Goal: Task Accomplishment & Management: Complete application form

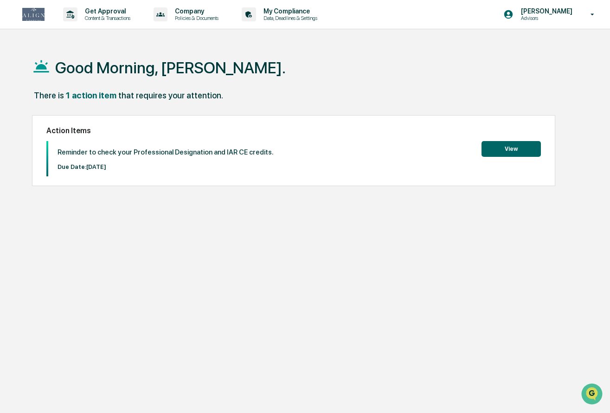
click at [492, 149] on button "View" at bounding box center [511, 149] width 59 height 16
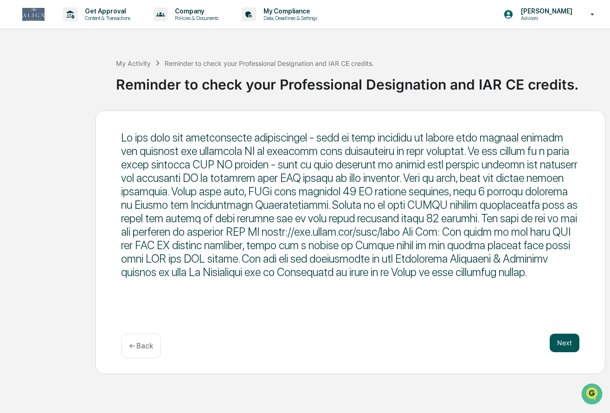
click at [565, 344] on button "Next" at bounding box center [565, 343] width 30 height 19
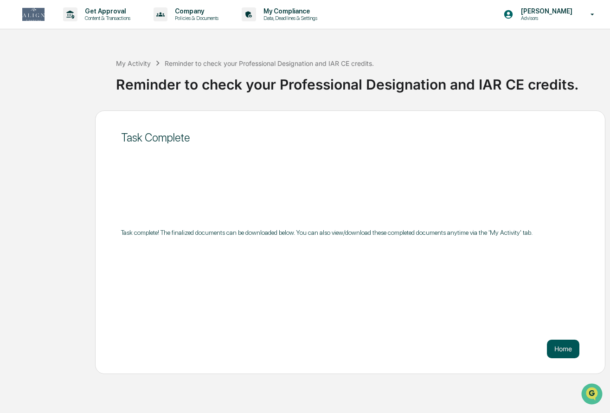
click at [562, 350] on button "Home" at bounding box center [563, 349] width 32 height 19
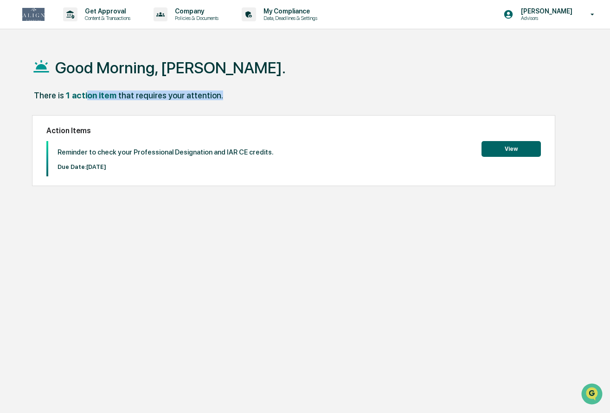
drag, startPoint x: 89, startPoint y: 97, endPoint x: 332, endPoint y: 98, distance: 242.7
click at [332, 98] on div "There is 1 action item that requires your attention." at bounding box center [307, 100] width 550 height 19
click at [503, 151] on button "View" at bounding box center [511, 149] width 59 height 16
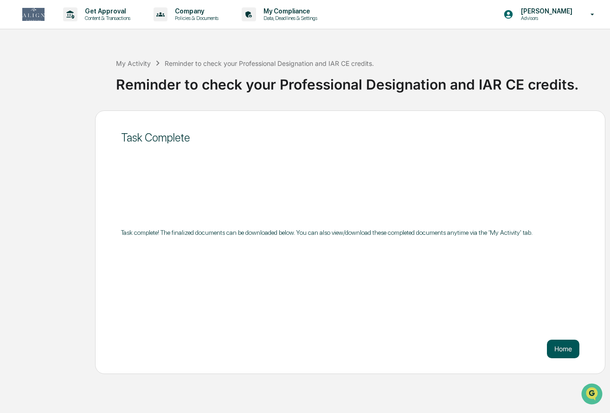
click at [558, 349] on button "Home" at bounding box center [563, 349] width 32 height 19
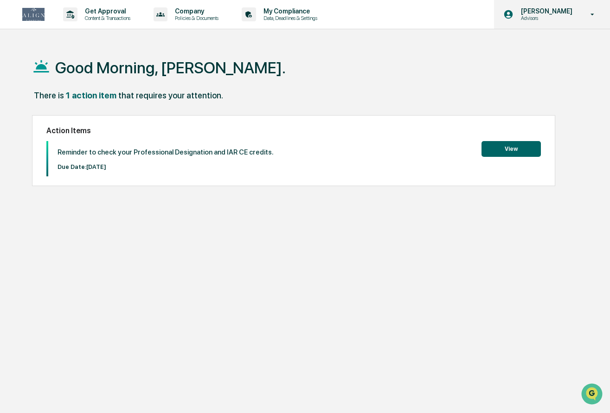
click at [554, 15] on p "Advisors" at bounding box center [546, 18] width 64 height 6
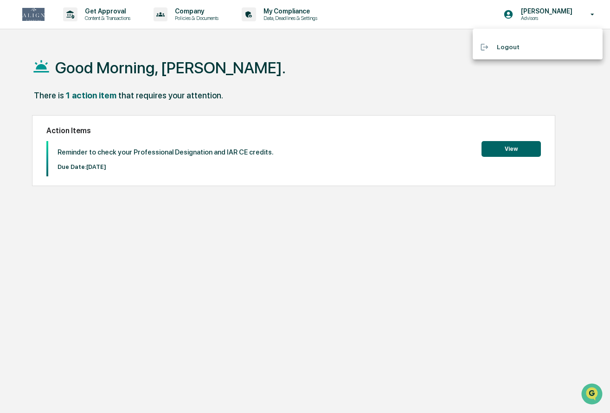
click at [565, 12] on div at bounding box center [305, 206] width 610 height 413
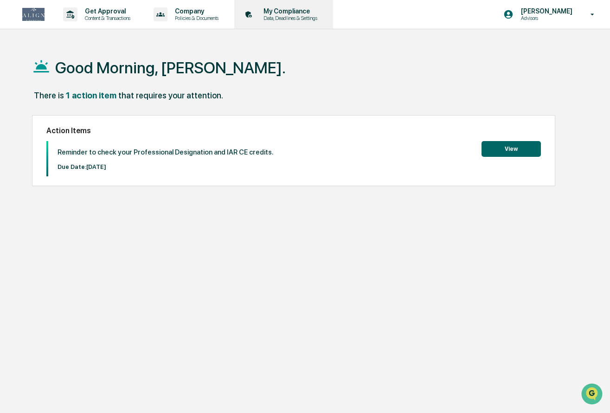
click at [306, 15] on p "Data, Deadlines & Settings" at bounding box center [289, 18] width 66 height 6
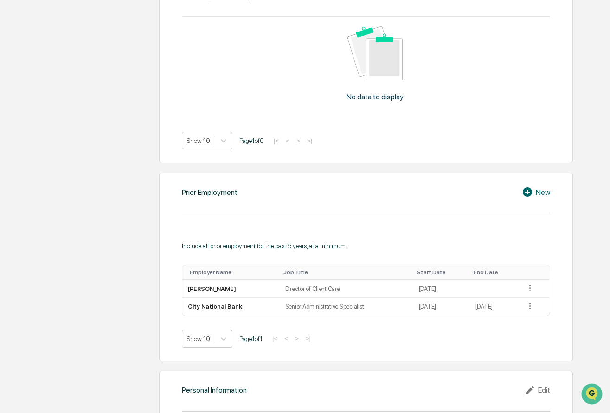
scroll to position [567, 0]
click at [535, 190] on div "New" at bounding box center [536, 190] width 28 height 11
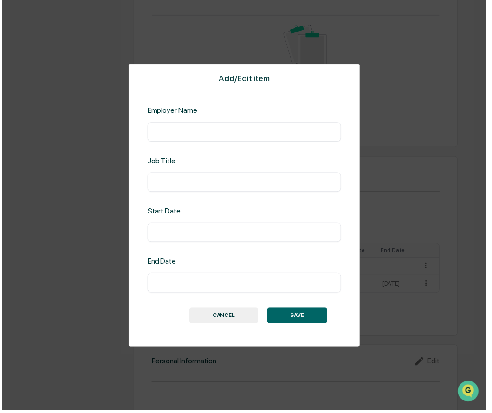
scroll to position [552, 0]
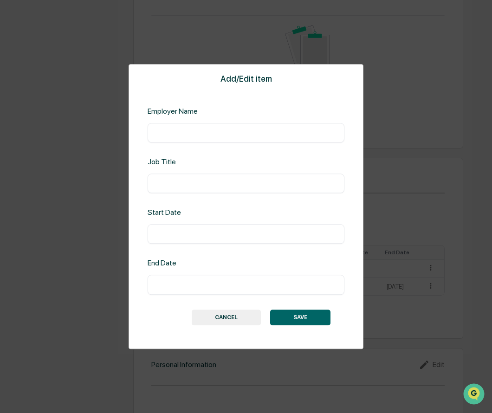
click at [249, 131] on input "text" at bounding box center [246, 132] width 183 height 9
type input "**********"
type input "*"
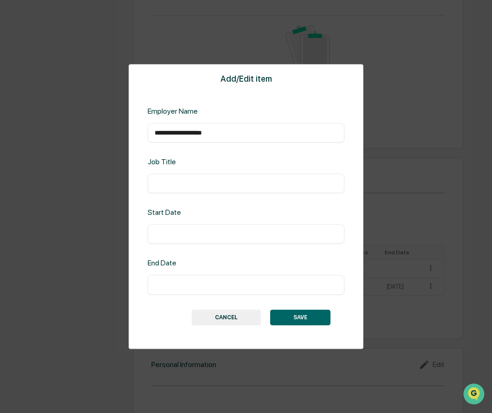
click at [240, 318] on button "CANCEL" at bounding box center [226, 318] width 69 height 16
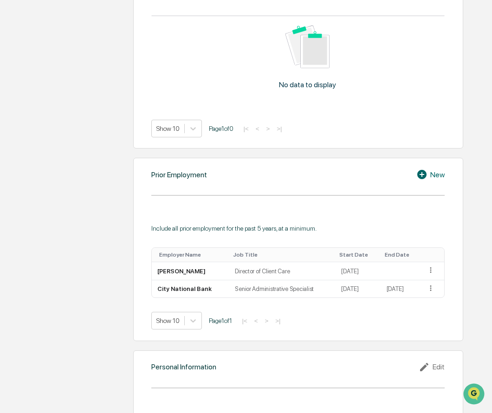
click at [436, 173] on div "New" at bounding box center [430, 174] width 28 height 11
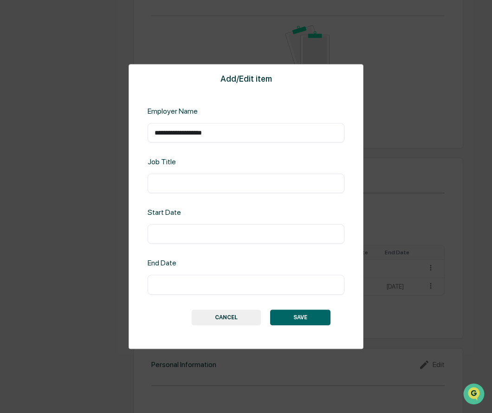
click at [203, 182] on input "text" at bounding box center [246, 183] width 183 height 9
type input "**********"
click at [215, 232] on input "text" at bounding box center [246, 234] width 183 height 9
type input "*******"
click at [166, 235] on input "*******" at bounding box center [246, 234] width 183 height 9
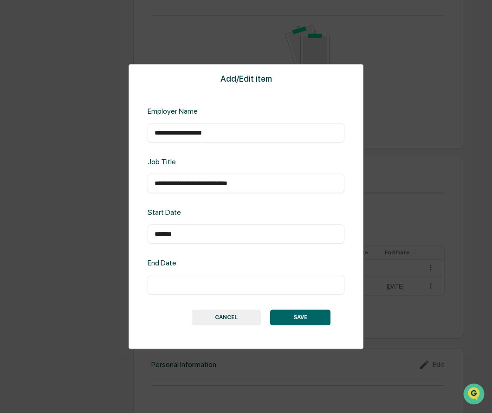
click at [172, 283] on input "text" at bounding box center [246, 284] width 183 height 9
type input "*******"
click at [232, 185] on input "**********" at bounding box center [246, 183] width 183 height 9
click at [299, 317] on button "SAVE" at bounding box center [300, 318] width 60 height 16
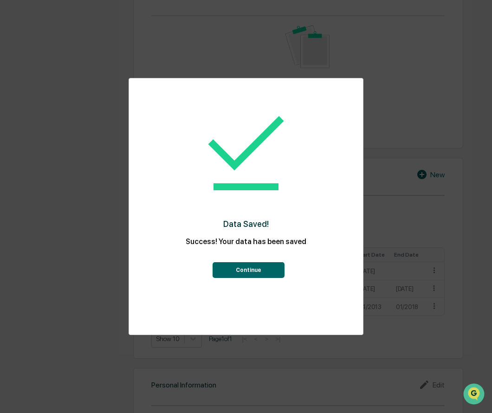
click at [270, 268] on button "Continue" at bounding box center [249, 270] width 72 height 16
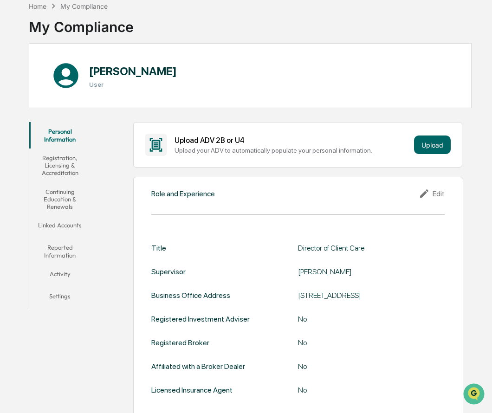
scroll to position [0, 0]
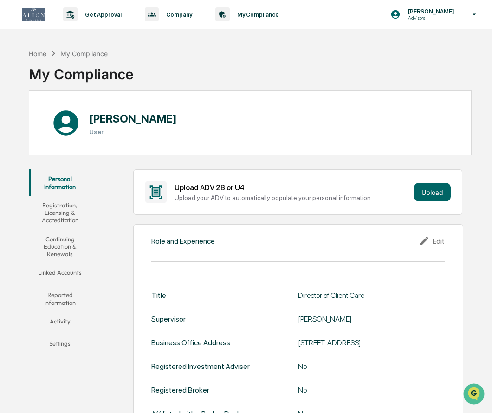
click at [59, 273] on button "Linked Accounts" at bounding box center [60, 274] width 62 height 22
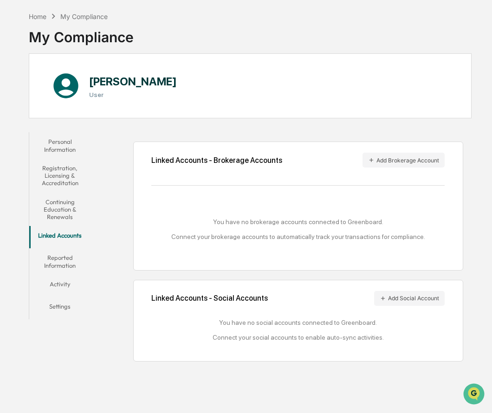
scroll to position [39, 0]
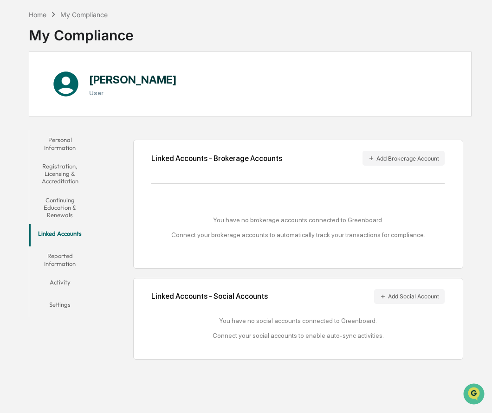
click at [58, 259] on button "Reported Information" at bounding box center [60, 259] width 62 height 26
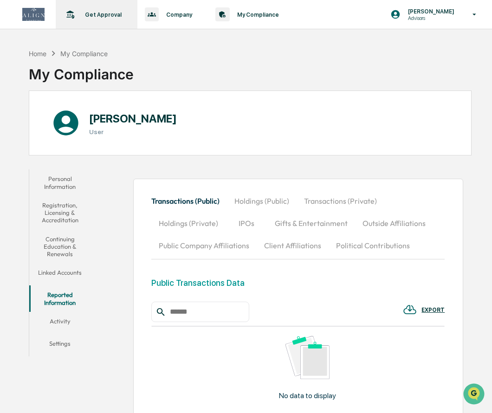
click at [100, 15] on p "Get Approval" at bounding box center [102, 14] width 49 height 7
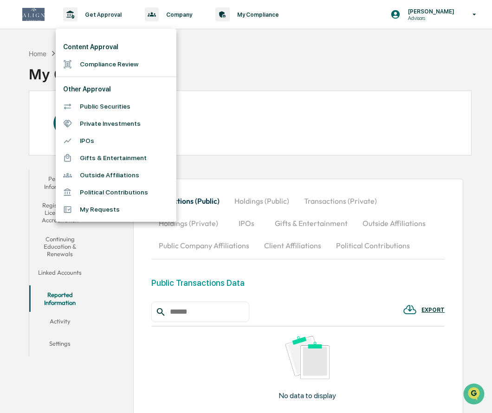
click at [442, 11] on div at bounding box center [246, 206] width 492 height 413
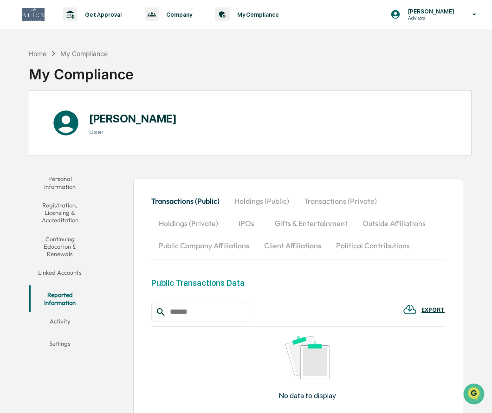
click at [442, 11] on p "[PERSON_NAME]" at bounding box center [430, 11] width 58 height 7
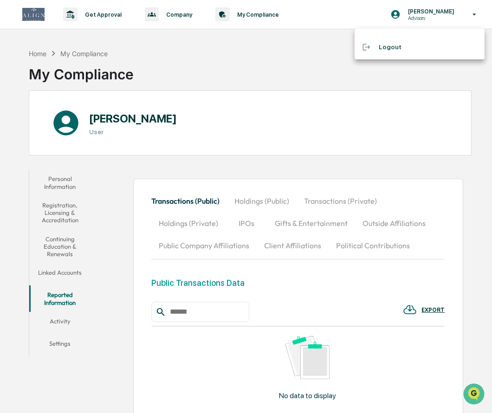
click at [403, 47] on li "Logout" at bounding box center [420, 47] width 130 height 17
